Goal: Task Accomplishment & Management: Manage account settings

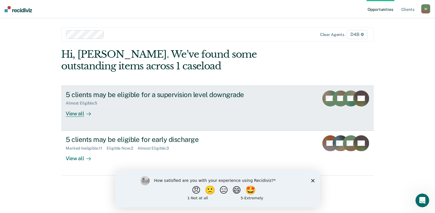
click at [75, 114] on div "View all" at bounding box center [82, 111] width 32 height 11
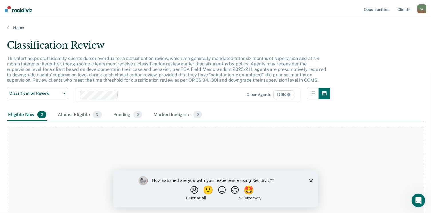
click at [311, 182] on icon "Close survey" at bounding box center [310, 180] width 3 height 3
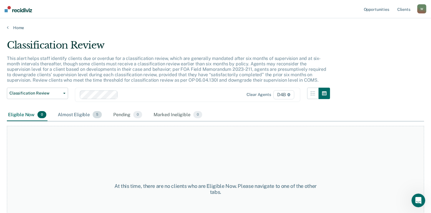
click at [72, 115] on div "Almost Eligible 5" at bounding box center [80, 115] width 46 height 13
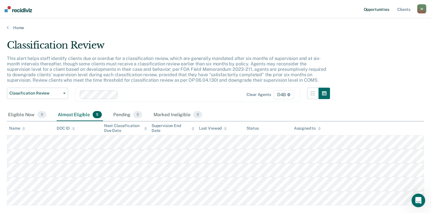
click at [379, 11] on link "Opportunities" at bounding box center [377, 9] width 28 height 18
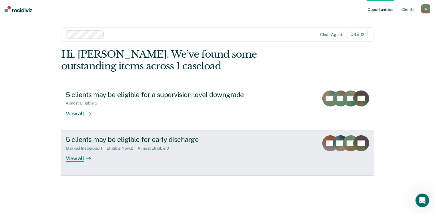
click at [80, 158] on div "View all" at bounding box center [82, 156] width 32 height 11
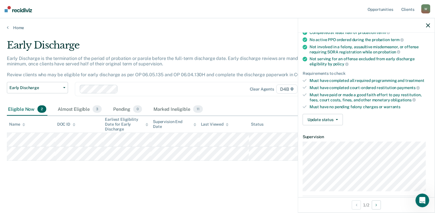
scroll to position [57, 0]
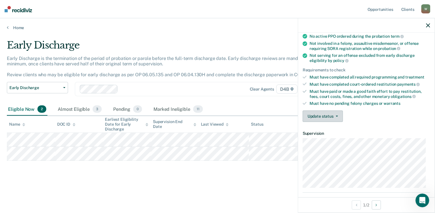
click at [334, 117] on button "Update status" at bounding box center [323, 116] width 40 height 11
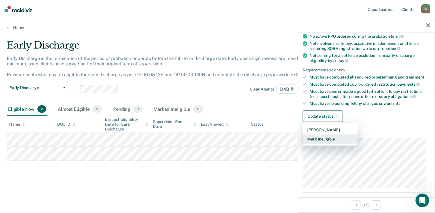
click at [333, 136] on button "Mark Ineligible" at bounding box center [330, 139] width 55 height 9
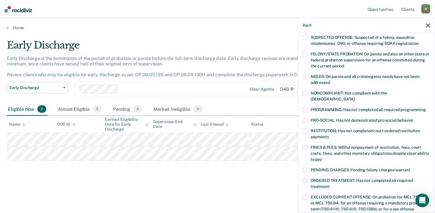
click at [306, 108] on span at bounding box center [305, 110] width 5 height 5
click at [426, 108] on input "PROGRAMMING: Has not completed all required programming" at bounding box center [426, 108] width 0 height 0
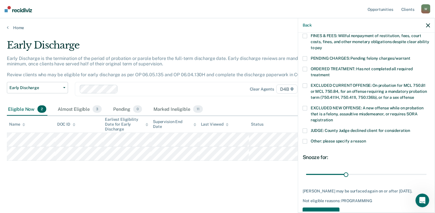
scroll to position [172, 0]
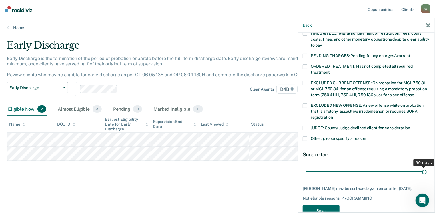
drag, startPoint x: 345, startPoint y: 165, endPoint x: 429, endPoint y: 164, distance: 83.5
type input "90"
click at [427, 167] on input "range" at bounding box center [366, 172] width 121 height 10
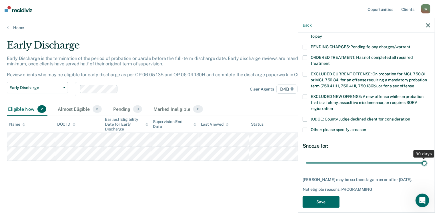
scroll to position [185, 0]
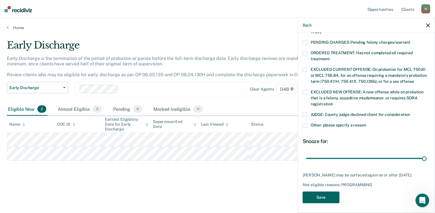
click at [329, 196] on button "Save" at bounding box center [321, 198] width 37 height 12
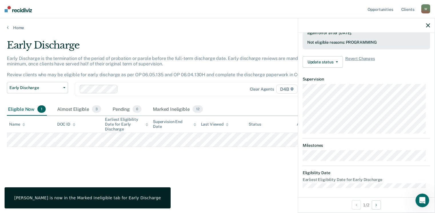
scroll to position [112, 0]
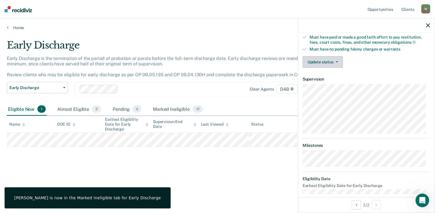
click at [332, 63] on button "Update status" at bounding box center [323, 61] width 40 height 11
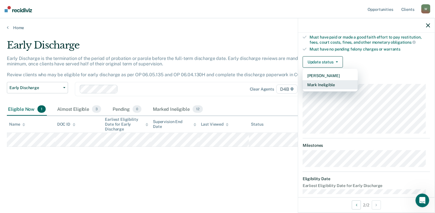
click at [328, 85] on button "Mark Ineligible" at bounding box center [330, 84] width 55 height 9
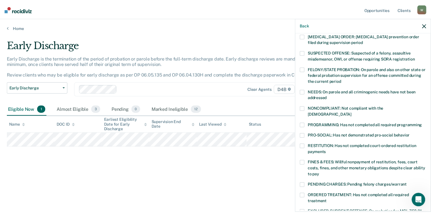
scroll to position [0, 0]
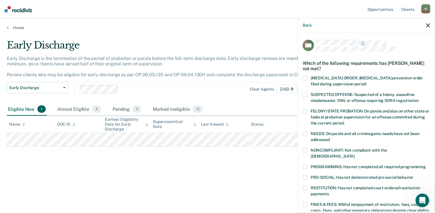
click at [430, 26] on icon "button" at bounding box center [428, 25] width 4 height 4
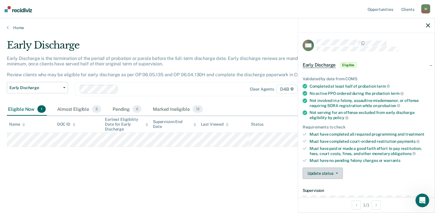
click at [332, 175] on button "Update status" at bounding box center [323, 173] width 40 height 11
click at [330, 186] on button "[PERSON_NAME]" at bounding box center [330, 187] width 55 height 9
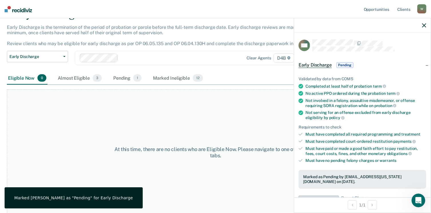
scroll to position [33, 0]
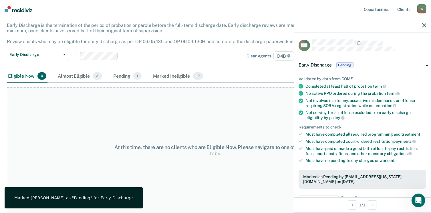
drag, startPoint x: 178, startPoint y: 184, endPoint x: 183, endPoint y: 183, distance: 4.9
click at [179, 183] on div "At this time, there are no clients who are Eligible Now. Please navigate to one…" at bounding box center [215, 151] width 417 height 126
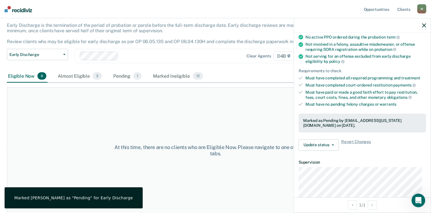
scroll to position [57, 0]
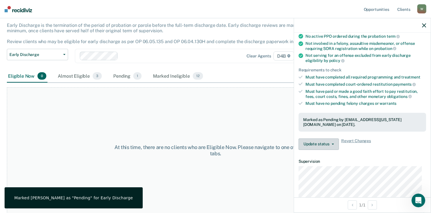
click at [333, 146] on button "Update status" at bounding box center [319, 144] width 40 height 11
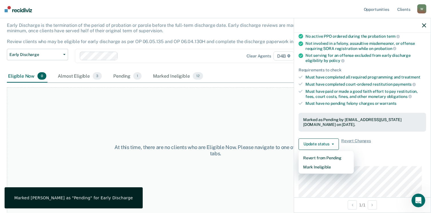
click at [379, 155] on article "MG Early Discharge Pending Validated by data from COMS Completed at least half …" at bounding box center [363, 129] width 128 height 295
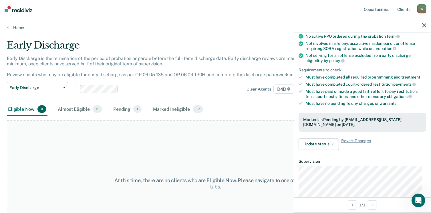
scroll to position [0, 0]
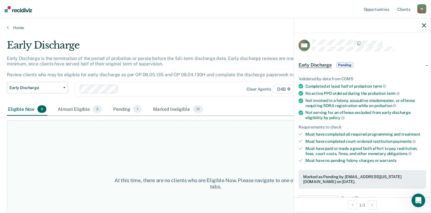
click at [423, 26] on icon "button" at bounding box center [424, 25] width 4 height 4
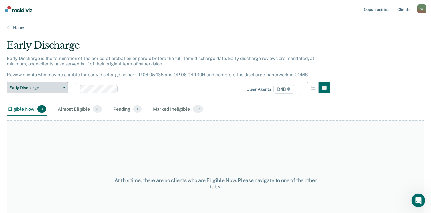
click at [49, 88] on span "Early Discharge" at bounding box center [34, 88] width 51 height 5
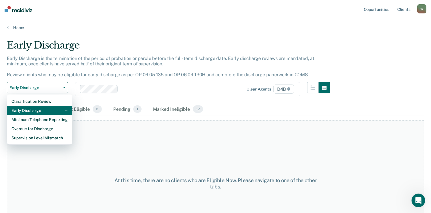
click at [35, 110] on div "Early Discharge" at bounding box center [39, 110] width 56 height 9
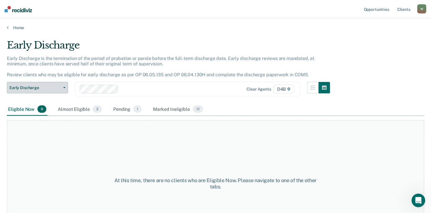
click at [55, 83] on button "Early Discharge" at bounding box center [37, 87] width 61 height 11
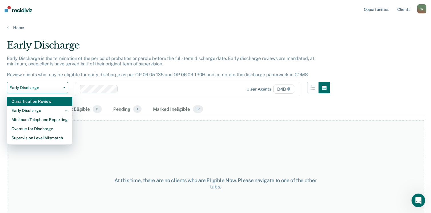
click at [39, 103] on div "Classification Review" at bounding box center [39, 101] width 56 height 9
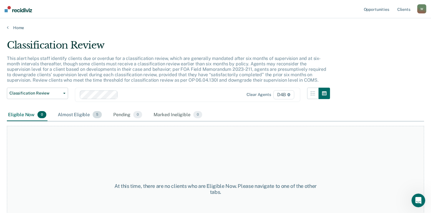
click at [75, 112] on div "Almost Eligible 5" at bounding box center [80, 115] width 46 height 13
